Goal: Complete application form: Complete application form

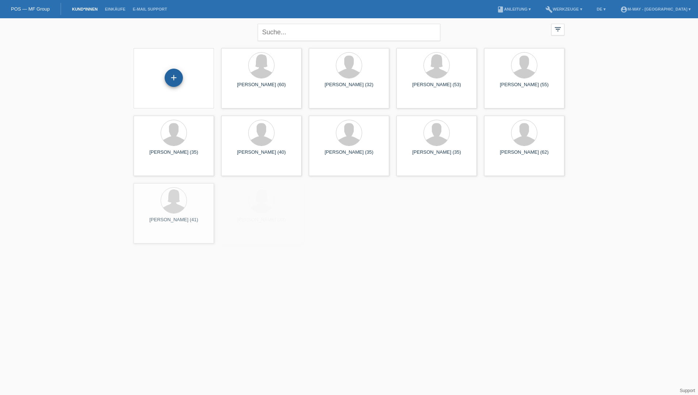
click at [173, 82] on div "+" at bounding box center [174, 78] width 18 height 18
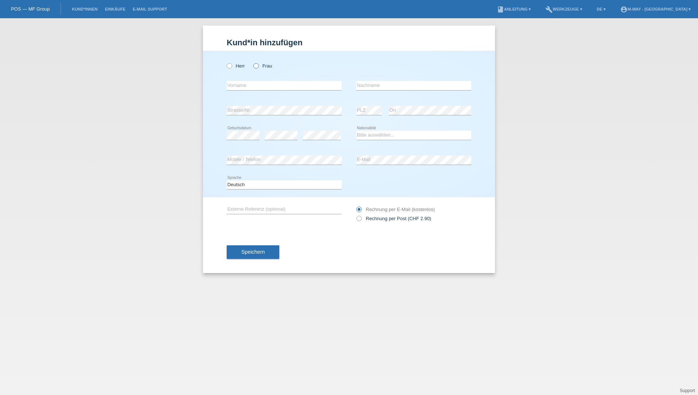
click at [252, 62] on icon at bounding box center [252, 62] width 0 height 0
click at [257, 68] on input "Frau" at bounding box center [255, 65] width 5 height 5
radio input "true"
click at [261, 87] on input "text" at bounding box center [284, 85] width 115 height 9
drag, startPoint x: 215, startPoint y: 106, endPoint x: 246, endPoint y: 87, distance: 36.2
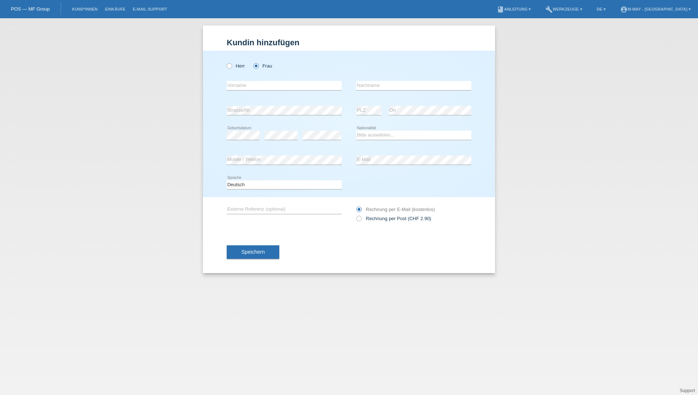
click at [219, 103] on div "Herr Frau error Vorname error" at bounding box center [349, 124] width 292 height 146
click at [246, 87] on input "text" at bounding box center [284, 85] width 115 height 9
type input "S"
type input "DROSOULA"
click at [382, 84] on input "text" at bounding box center [413, 85] width 115 height 9
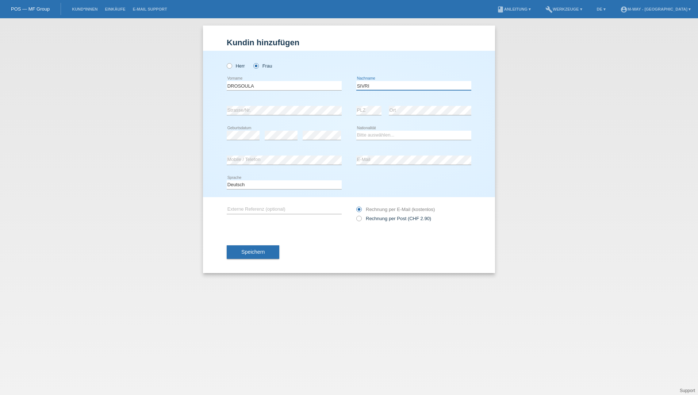
type input "SIVRI"
click at [423, 133] on select "Bitte auswählen... [GEOGRAPHIC_DATA] [GEOGRAPHIC_DATA] [GEOGRAPHIC_DATA] [GEOGR…" at bounding box center [413, 135] width 115 height 9
select select "GR"
click at [356, 131] on select "Bitte auswählen... [GEOGRAPHIC_DATA] [GEOGRAPHIC_DATA] [GEOGRAPHIC_DATA] [GEOGR…" at bounding box center [413, 135] width 115 height 9
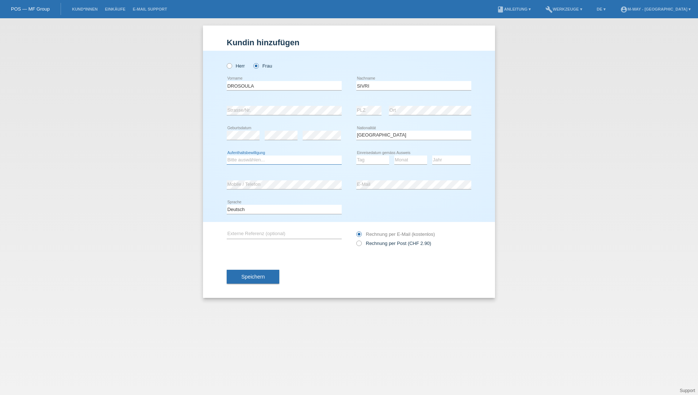
click at [265, 160] on select "Bitte auswählen... C B B - Flüchtlingsstatus Andere" at bounding box center [284, 160] width 115 height 9
select select "B"
click at [227, 156] on select "Bitte auswählen... C B B - Flüchtlingsstatus Andere" at bounding box center [284, 160] width 115 height 9
click at [382, 161] on select "Tag 01 02 03 04 05 06 07 08 09 10 11" at bounding box center [372, 160] width 33 height 9
select select "03"
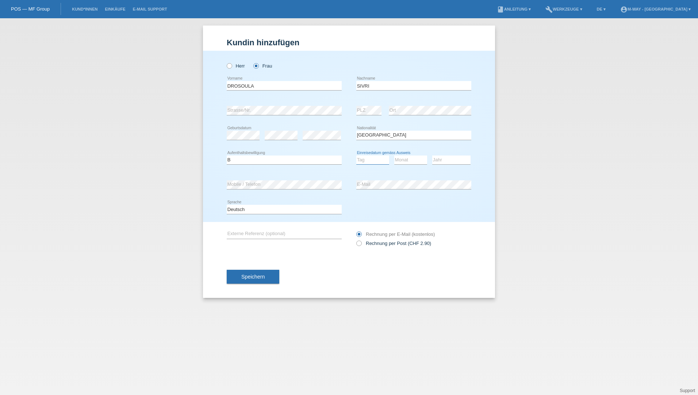
click at [356, 156] on select "Tag 01 02 03 04 05 06 07 08 09 10 11" at bounding box center [372, 160] width 33 height 9
click at [410, 161] on select "Monat 01 02 03 04 05 06 07 08 09 10 11" at bounding box center [410, 160] width 33 height 9
select select "03"
click at [441, 162] on select "Jahr 2025 2024 2023 2022 2021 2020 2019 2018 2017 2016 2015 2014 2013 2012 2011…" at bounding box center [451, 160] width 38 height 9
select select "2025"
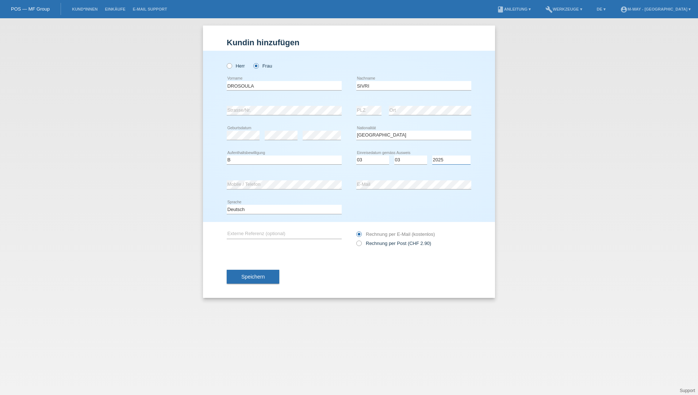
click at [432, 156] on select "Jahr 2025 2024 2023 2022 2021 2020 2019 2018 2017 2016 2015 2014 2013 2012 2011…" at bounding box center [451, 160] width 38 height 9
click at [252, 275] on span "Speichern" at bounding box center [252, 277] width 23 height 6
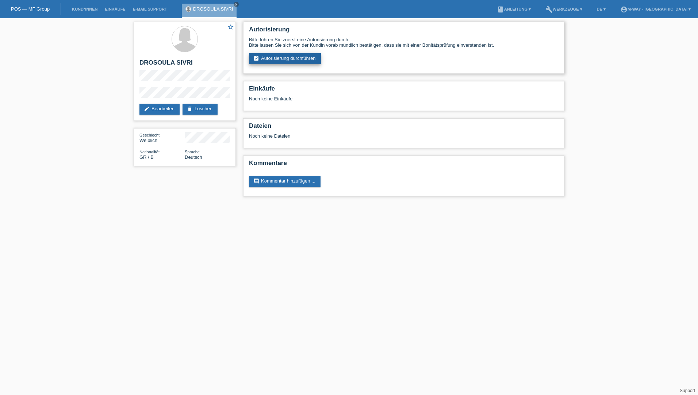
click at [287, 61] on link "assignment_turned_in Autorisierung durchführen" at bounding box center [285, 58] width 72 height 11
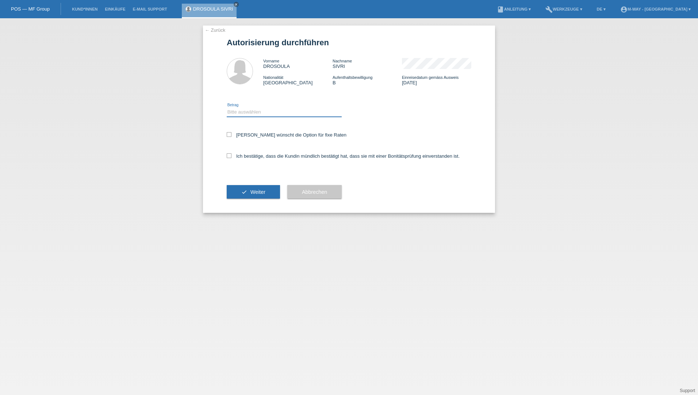
click at [251, 110] on select "Bitte auswählen CHF 1.00 - CHF 499.00 CHF 500.00 - CHF 1'999.00 CHF 2'000.00 - …" at bounding box center [284, 112] width 115 height 9
select select "3"
click at [227, 108] on select "Bitte auswählen CHF 1.00 - CHF 499.00 CHF 500.00 - CHF 1'999.00 CHF 2'000.00 - …" at bounding box center [284, 112] width 115 height 9
click at [229, 139] on div "[PERSON_NAME] wünscht die Option für fixe Raten" at bounding box center [349, 135] width 245 height 21
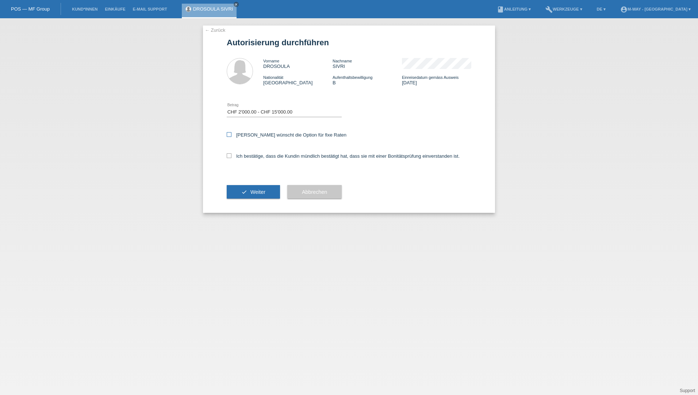
click at [229, 137] on label "Kundin wünscht die Option für fixe Raten" at bounding box center [287, 134] width 120 height 5
click at [229, 137] on input "Kundin wünscht die Option für fixe Raten" at bounding box center [229, 134] width 5 height 5
checkbox input "true"
click at [227, 158] on icon at bounding box center [229, 155] width 5 height 5
click at [227, 158] on input "Ich bestätige, dass die Kundin mündlich bestätigt hat, dass sie mit einer Bonit…" at bounding box center [229, 155] width 5 height 5
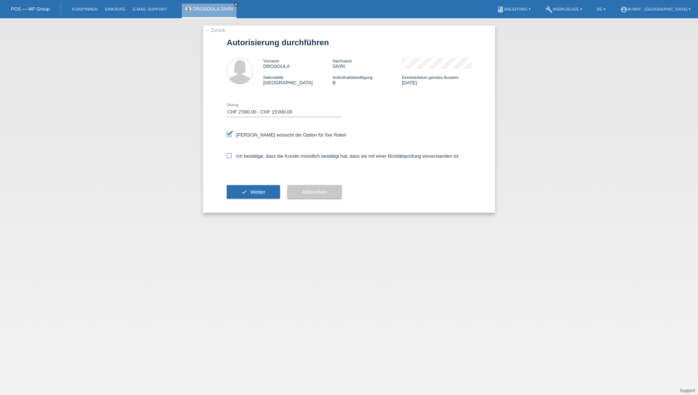
checkbox input "true"
click at [249, 190] on button "check Weiter" at bounding box center [253, 192] width 53 height 14
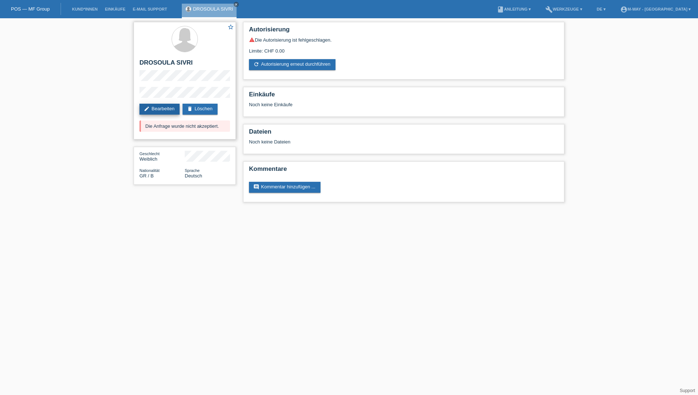
click at [169, 107] on link "edit Bearbeiten" at bounding box center [159, 109] width 40 height 11
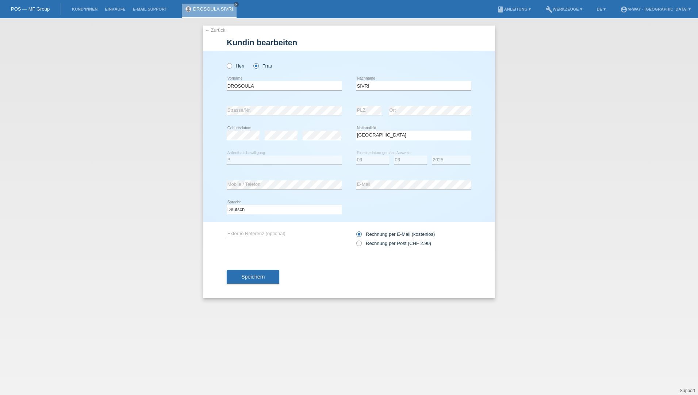
select select "GR"
select select "B"
select select "03"
select select "2025"
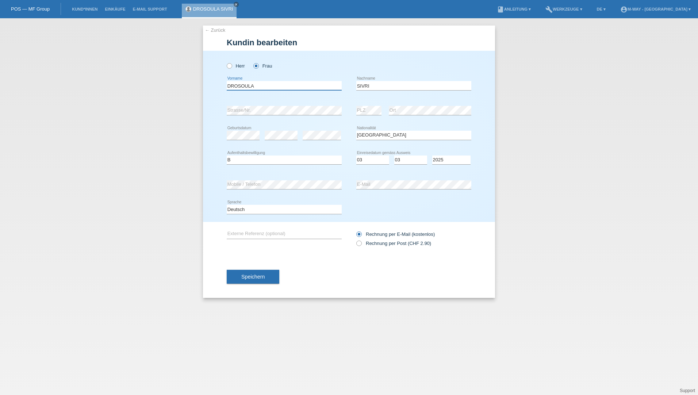
drag, startPoint x: 231, startPoint y: 87, endPoint x: 281, endPoint y: 87, distance: 49.7
click at [281, 87] on input "DROSOULA" at bounding box center [284, 85] width 115 height 9
type input "Drosoula"
type input "Sivri"
click at [244, 275] on span "Speichern" at bounding box center [252, 277] width 23 height 6
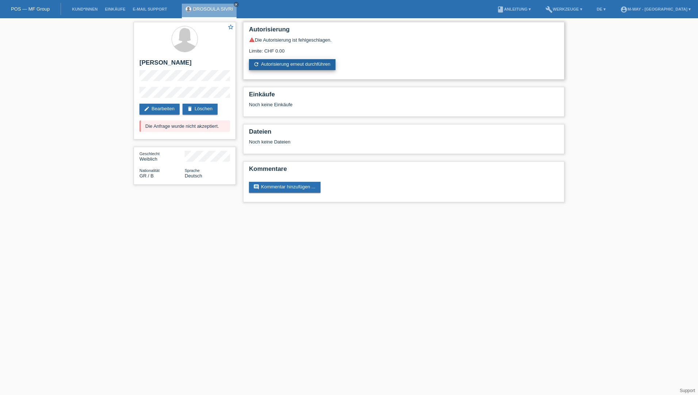
click at [287, 64] on link "refresh Autorisierung erneut durchführen" at bounding box center [292, 64] width 87 height 11
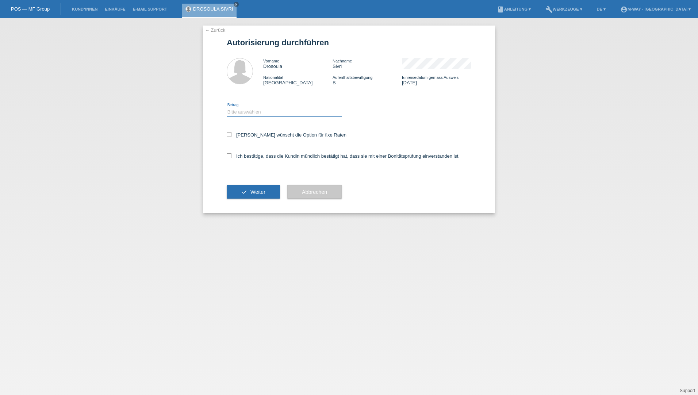
click at [248, 112] on select "Bitte auswählen CHF 1.00 - CHF 499.00 CHF 500.00 - CHF 1'999.00 CHF 2'000.00 - …" at bounding box center [284, 112] width 115 height 9
select select "3"
click at [227, 108] on select "Bitte auswählen CHF 1.00 - CHF 499.00 CHF 500.00 - CHF 1'999.00 CHF 2'000.00 - …" at bounding box center [284, 112] width 115 height 9
click at [235, 135] on label "[PERSON_NAME] wünscht die Option für fixe Raten" at bounding box center [287, 134] width 120 height 5
click at [232, 135] on input "[PERSON_NAME] wünscht die Option für fixe Raten" at bounding box center [229, 134] width 5 height 5
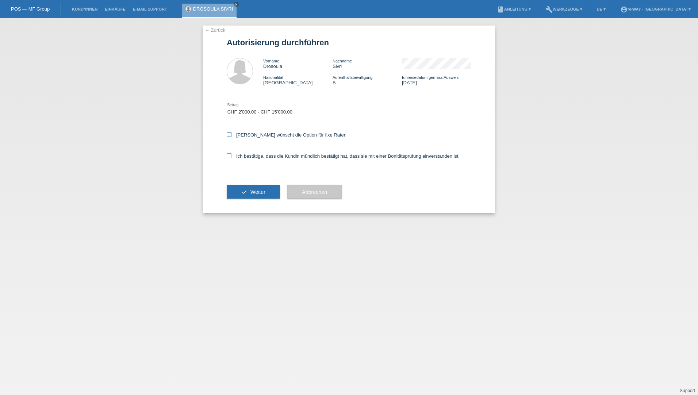
checkbox input "true"
click at [230, 159] on div "Ich bestätige, dass die Kundin mündlich bestätigt hat, dass sie mit einer Bonit…" at bounding box center [349, 158] width 245 height 25
click at [229, 157] on icon at bounding box center [229, 155] width 5 height 5
click at [229, 157] on input "Ich bestätige, dass die Kundin mündlich bestätigt hat, dass sie mit einer Bonit…" at bounding box center [229, 155] width 5 height 5
checkbox input "true"
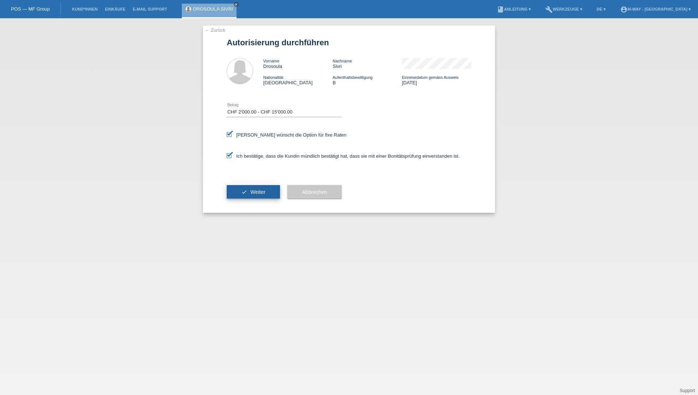
click at [244, 190] on button "check Weiter" at bounding box center [253, 192] width 53 height 14
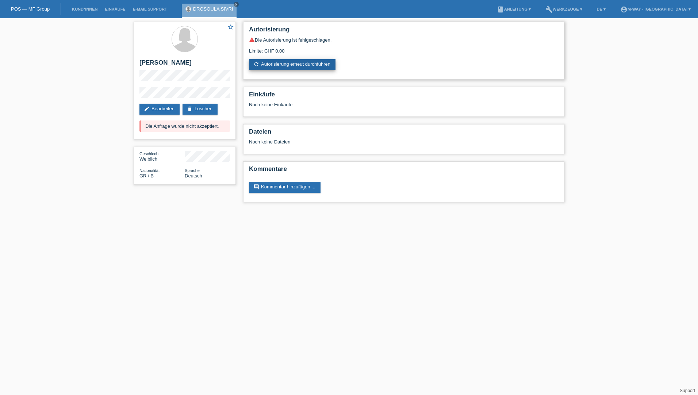
click at [308, 67] on link "refresh Autorisierung erneut durchführen" at bounding box center [292, 64] width 87 height 11
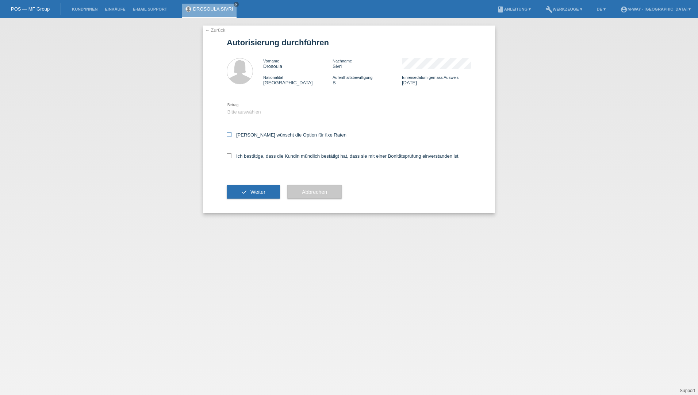
click at [289, 136] on label "[PERSON_NAME] wünscht die Option für fixe Raten" at bounding box center [287, 134] width 120 height 5
click at [232, 136] on input "[PERSON_NAME] wünscht die Option für fixe Raten" at bounding box center [229, 134] width 5 height 5
checkbox input "true"
click at [267, 103] on div "Bitte auswählen CHF 1.00 - CHF 499.00 CHF 500.00 - CHF 1'999.00 CHF 2'000.00 - …" at bounding box center [284, 112] width 115 height 25
click at [264, 110] on select "Bitte auswählen CHF 1.00 - CHF 499.00 CHF 500.00 - CHF 1'999.00 CHF 2'000.00 - …" at bounding box center [284, 112] width 115 height 9
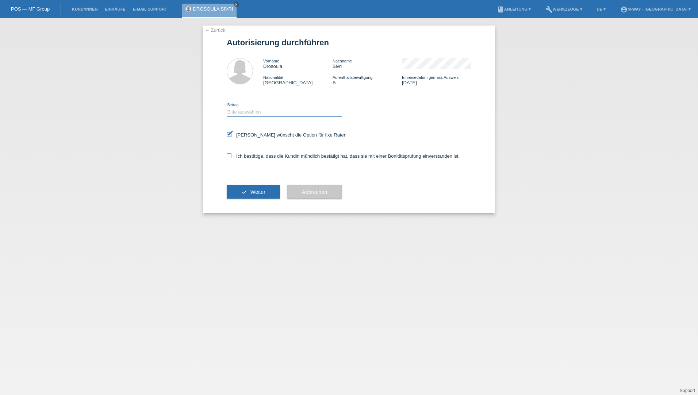
select select "3"
click at [227, 108] on select "Bitte auswählen CHF 1.00 - CHF 499.00 CHF 500.00 - CHF 1'999.00 CHF 2'000.00 - …" at bounding box center [284, 112] width 115 height 9
click at [250, 159] on div "Ich bestätige, dass die Kundin mündlich bestätigt hat, dass sie mit einer Bonit…" at bounding box center [349, 158] width 245 height 25
click at [247, 156] on label "Ich bestätige, dass die Kundin mündlich bestätigt hat, dass sie mit einer Bonit…" at bounding box center [343, 155] width 233 height 5
click at [232, 156] on input "Ich bestätige, dass die Kundin mündlich bestätigt hat, dass sie mit einer Bonit…" at bounding box center [229, 155] width 5 height 5
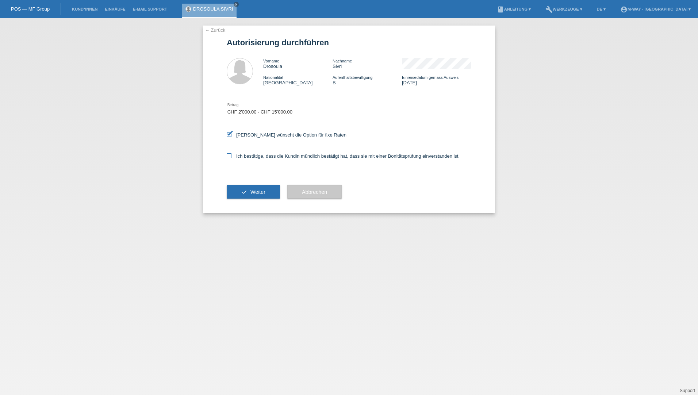
checkbox input "true"
click at [261, 190] on span "Weiter" at bounding box center [258, 192] width 15 height 6
